Goal: Find specific page/section: Find specific page/section

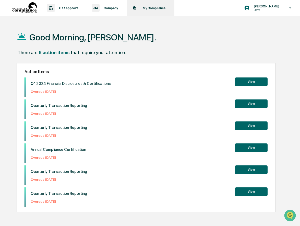
click at [150, 10] on div "My Compliance Data, Deadlines & Settings" at bounding box center [150, 8] width 43 height 16
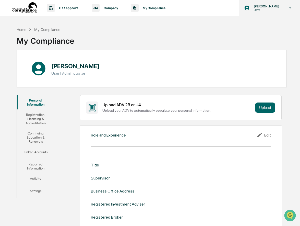
click at [267, 2] on div "[PERSON_NAME] Users" at bounding box center [269, 8] width 61 height 16
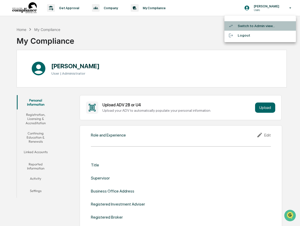
click at [253, 27] on li "Switch to Admin view..." at bounding box center [259, 25] width 71 height 9
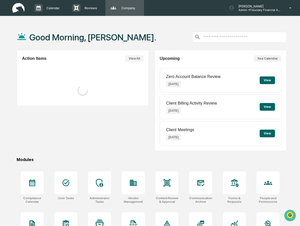
click at [127, 9] on p "Company" at bounding box center [127, 8] width 21 height 4
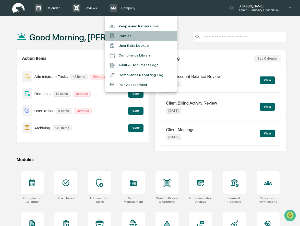
click at [123, 37] on li "Policies" at bounding box center [140, 36] width 71 height 10
